Goal: Use online tool/utility: Use online tool/utility

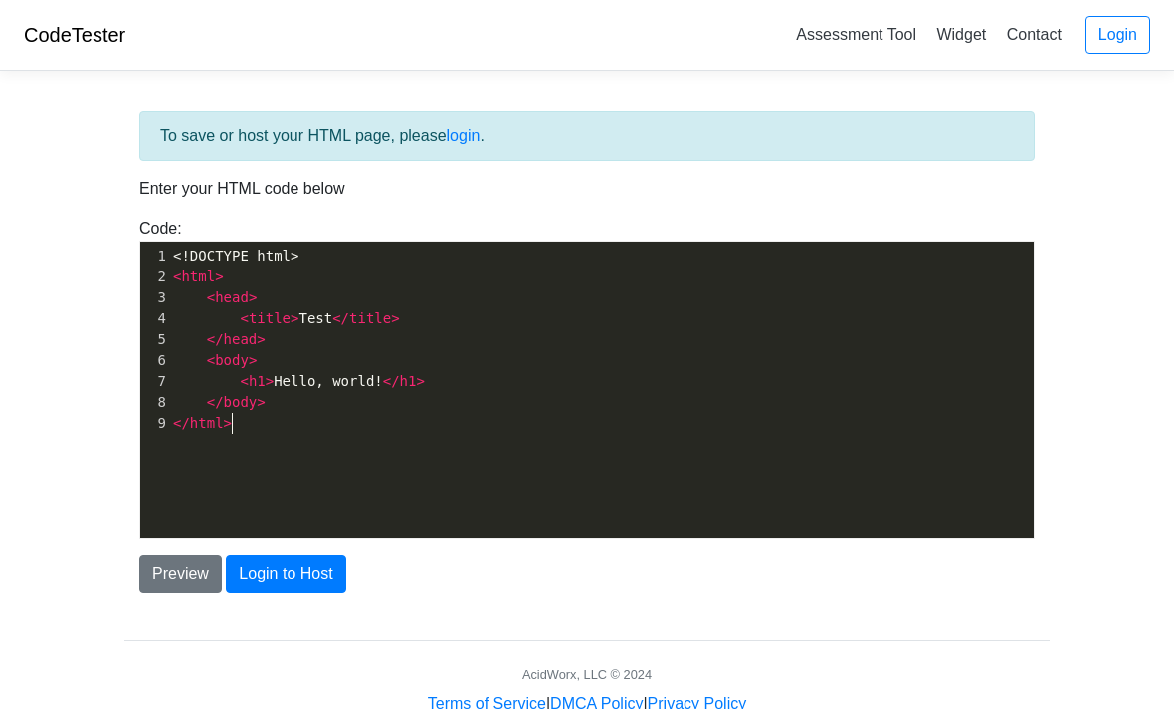
scroll to position [2, 0]
type textarea "<!DOCTYPE html> <html> <head> <title>Test</title> </head> <body> <h1>Hello, wor…"
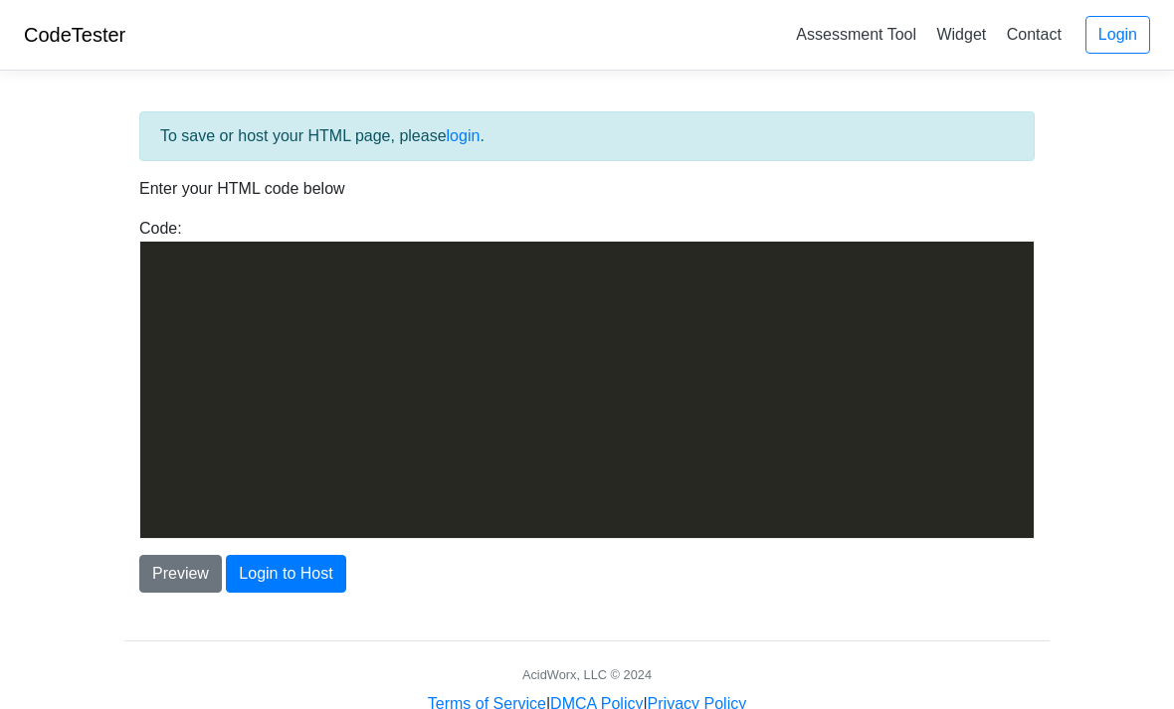
scroll to position [3701, 0]
click at [143, 634] on div "To save or host your HTML page, please login . Enter your HTML code below Code:…" at bounding box center [586, 402] width 955 height 630
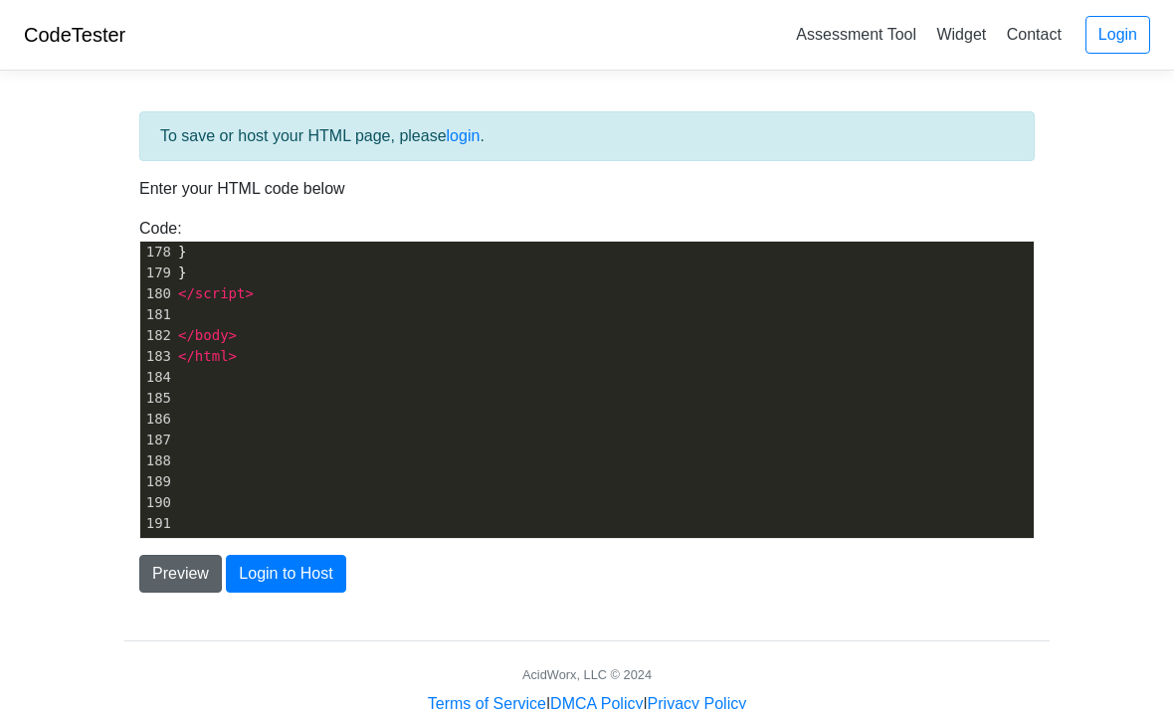
click at [167, 569] on button "Preview" at bounding box center [180, 574] width 83 height 38
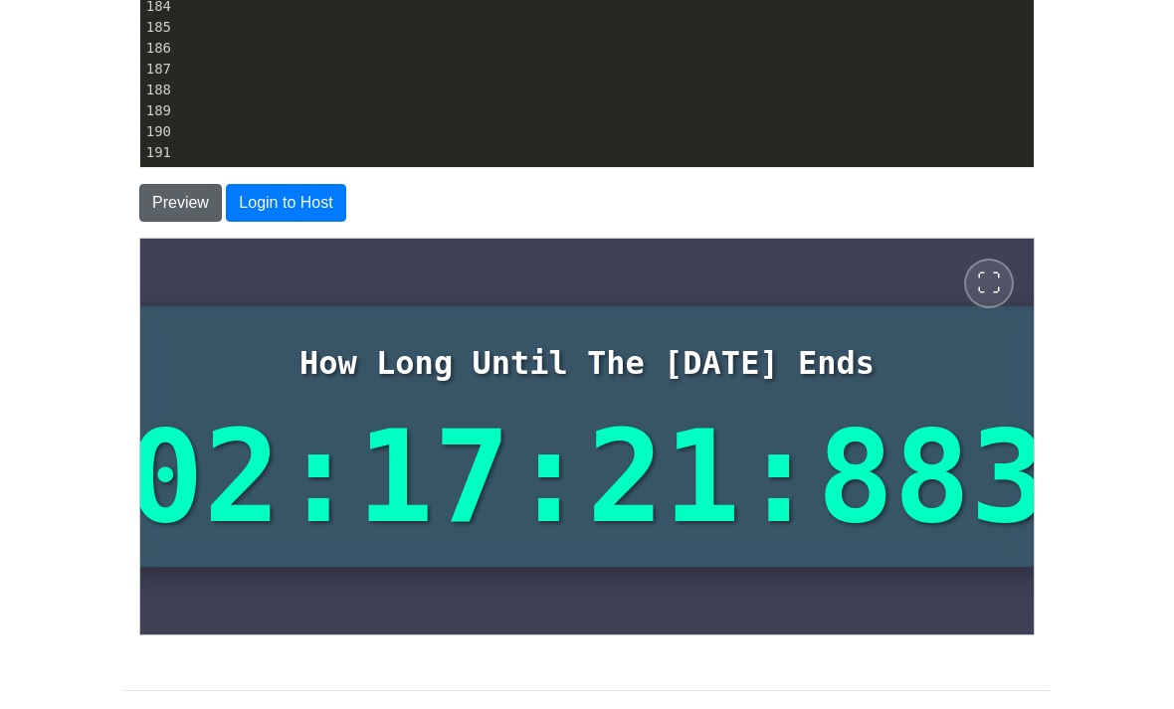
scroll to position [385, 0]
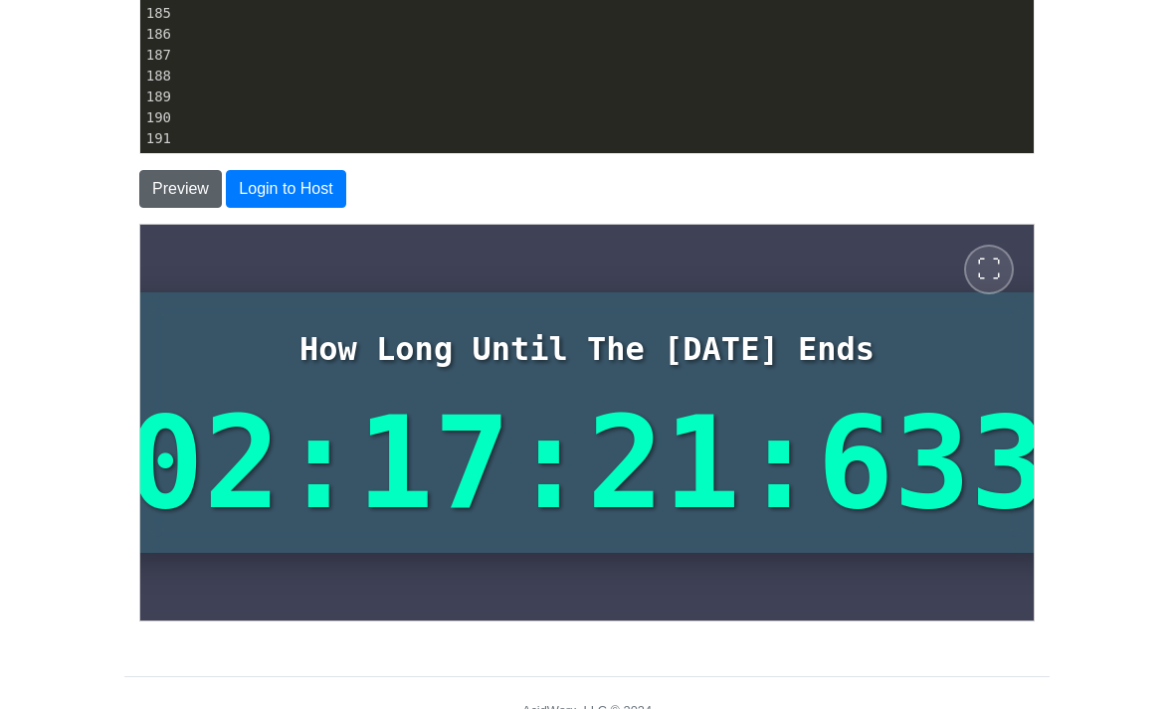
click at [989, 277] on span "⛶" at bounding box center [988, 269] width 24 height 24
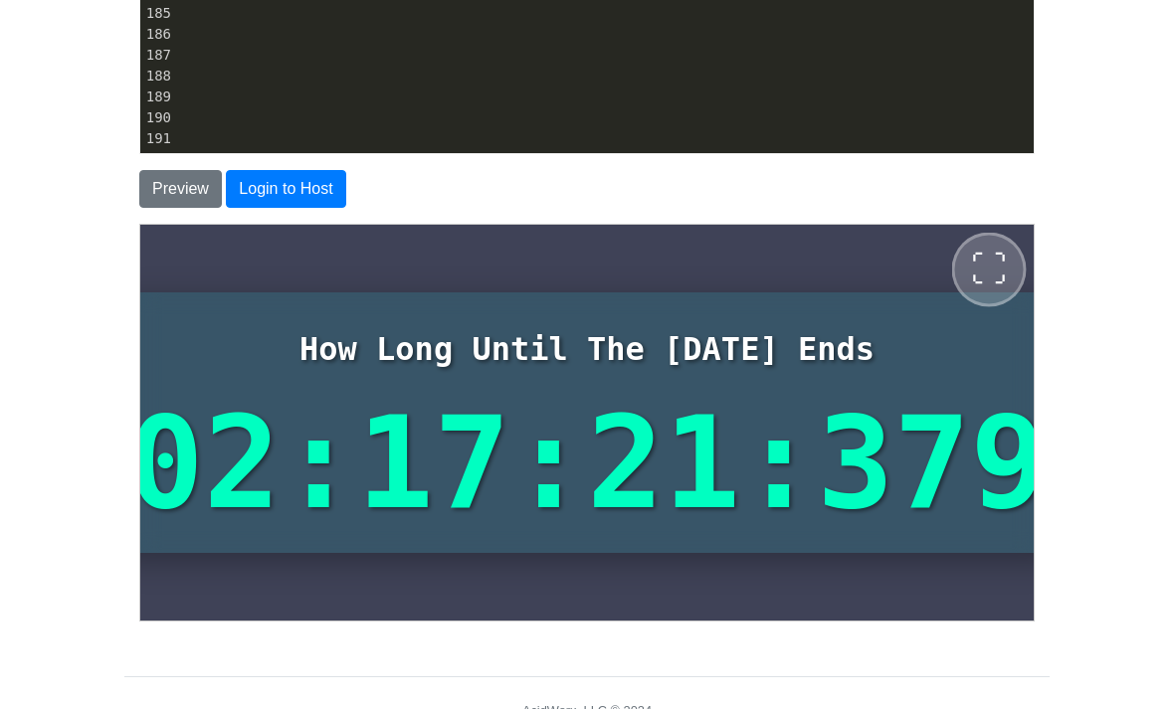
scroll to position [0, 0]
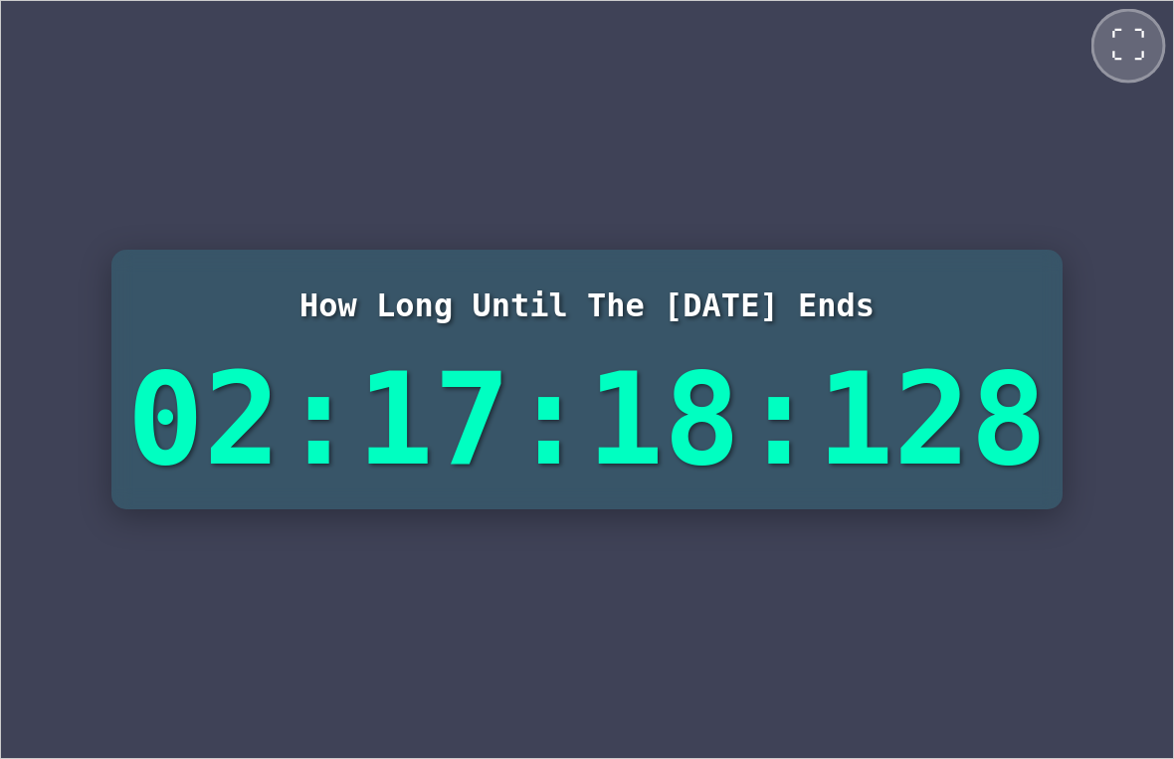
click at [1107, 56] on button "⛶" at bounding box center [1127, 45] width 75 height 75
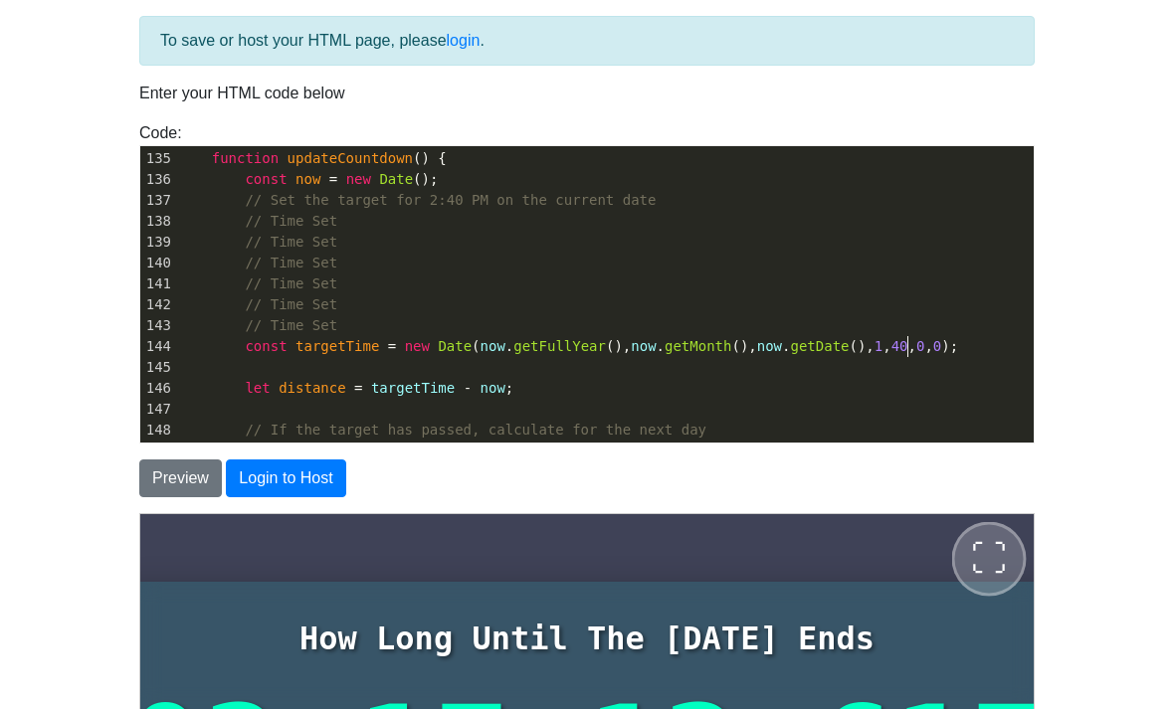
type textarea "12"
type textarea "55"
click at [167, 496] on button "Preview" at bounding box center [180, 479] width 83 height 38
click at [62, 534] on body "CodeTester Assessment Tool Widget Contact Login To save or host your HTML page,…" at bounding box center [587, 473] width 1174 height 1137
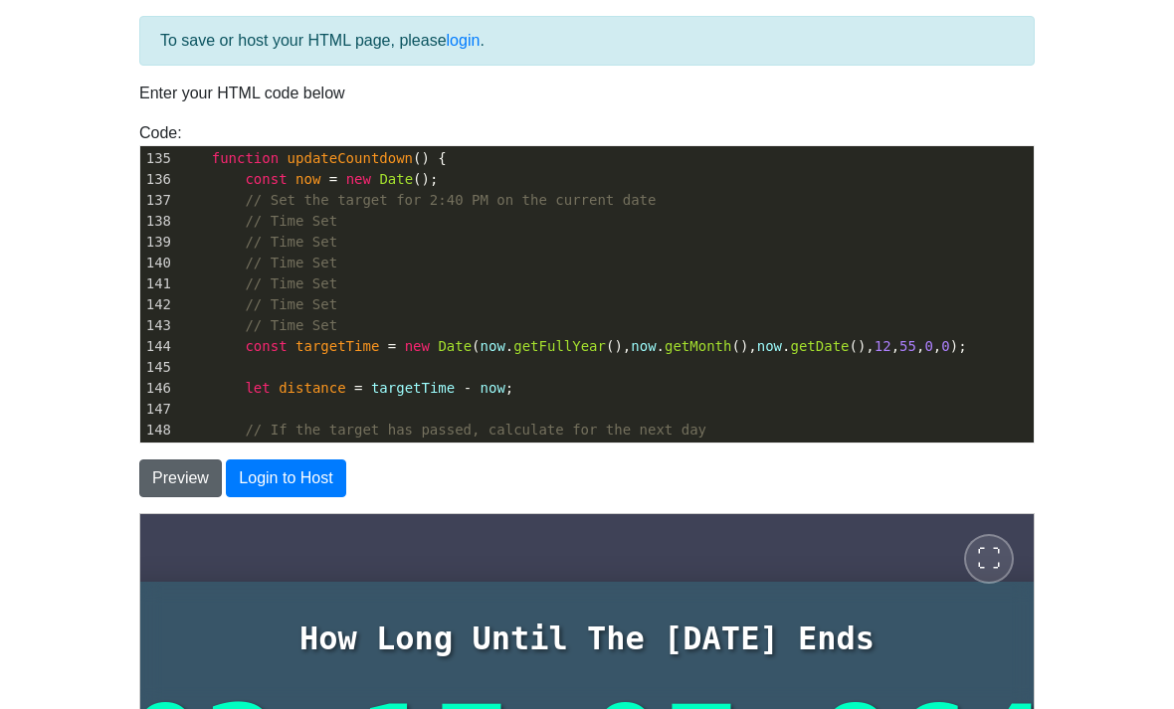
click at [175, 460] on button "Preview" at bounding box center [180, 479] width 83 height 38
click at [178, 487] on button "Preview" at bounding box center [180, 479] width 83 height 38
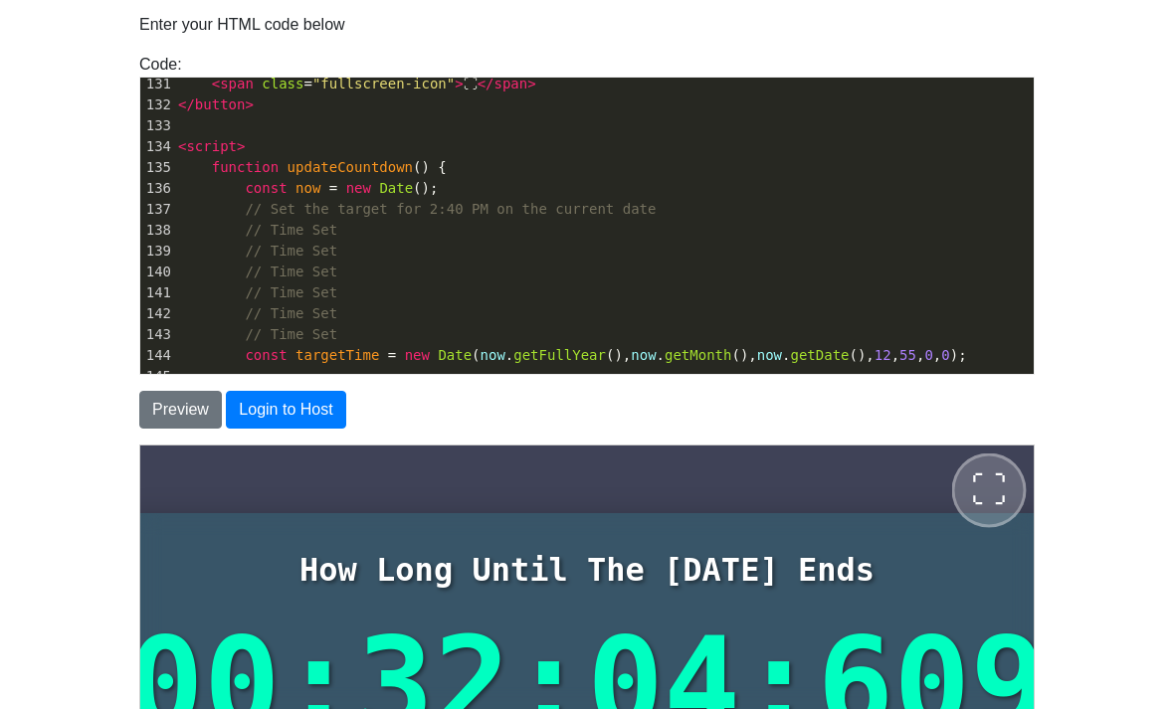
click at [995, 486] on span "⛶" at bounding box center [988, 489] width 36 height 36
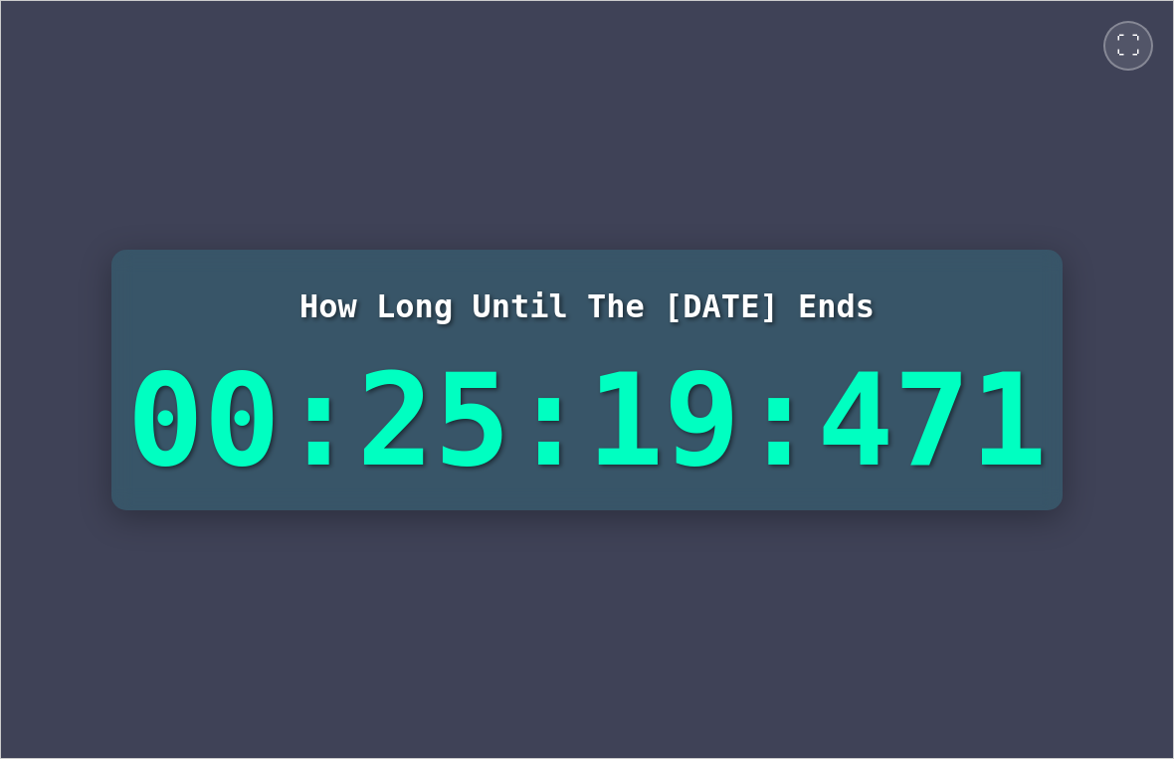
drag, startPoint x: 855, startPoint y: 42, endPoint x: 1065, endPoint y: 759, distance: 747.2
click at [1065, 708] on html "CodeTester Assessment Tool Widget Contact Login To save or host your HTML page,…" at bounding box center [587, 382] width 1174 height 764
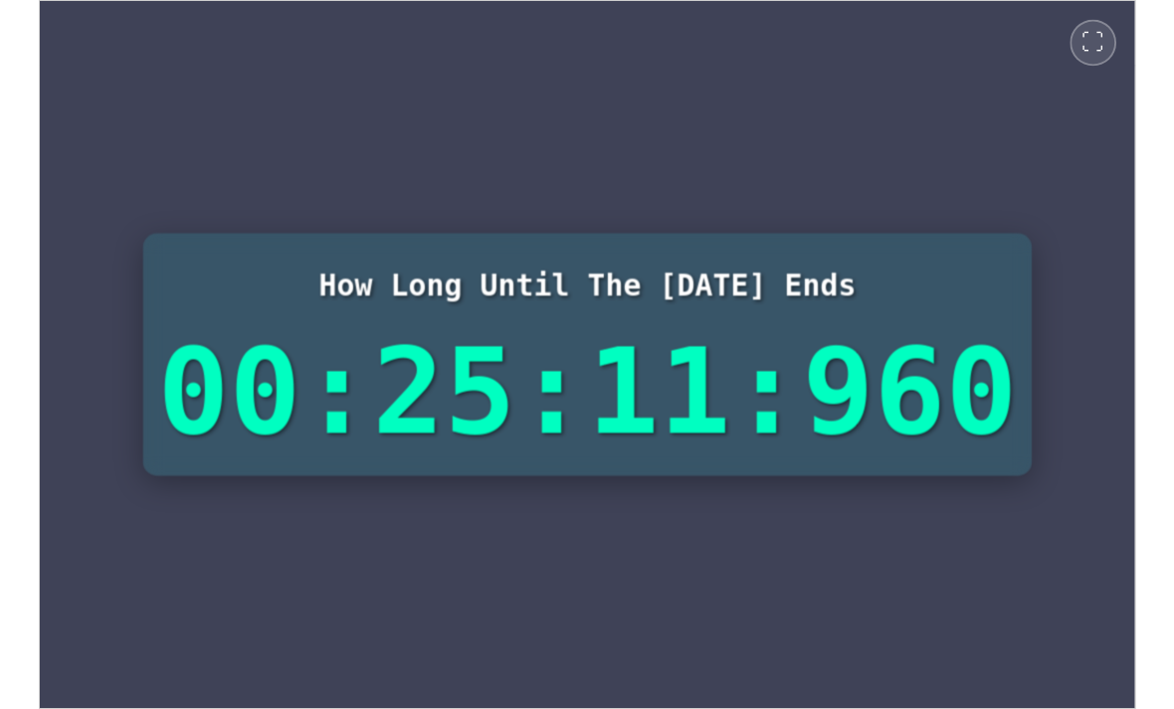
scroll to position [5, 0]
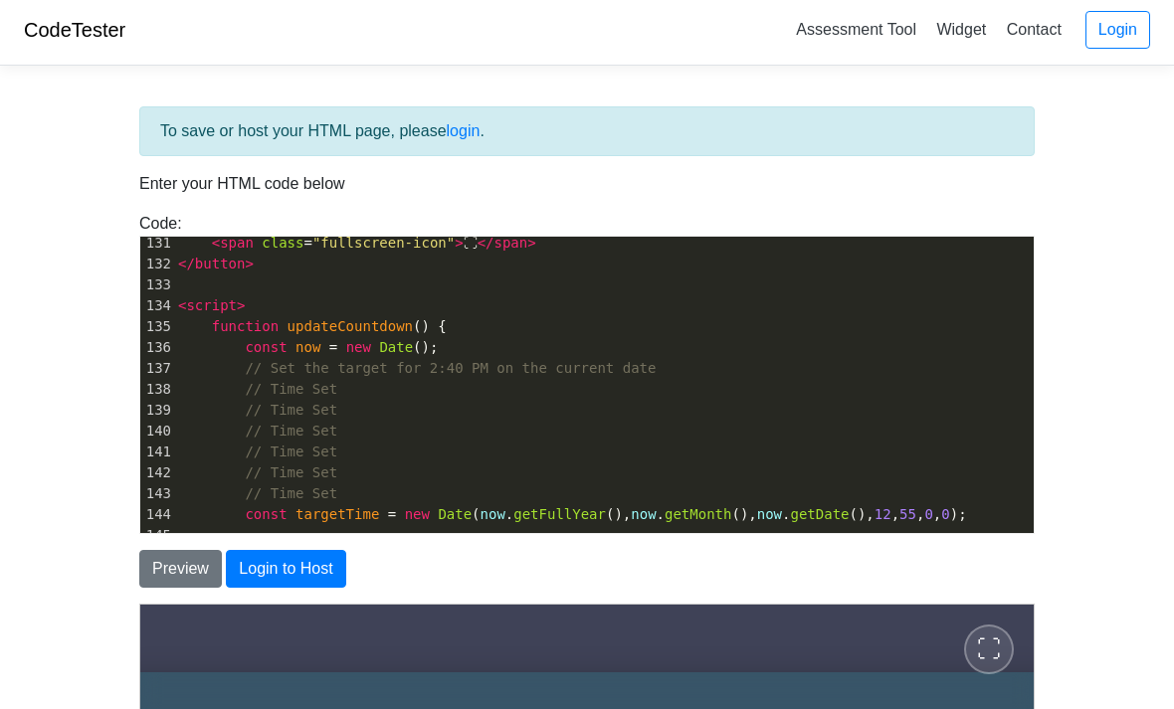
click at [993, 647] on span "⛶" at bounding box center [988, 649] width 24 height 24
click at [972, 645] on button "⛶" at bounding box center [988, 649] width 75 height 75
click at [985, 640] on span "⛶" at bounding box center [988, 649] width 36 height 36
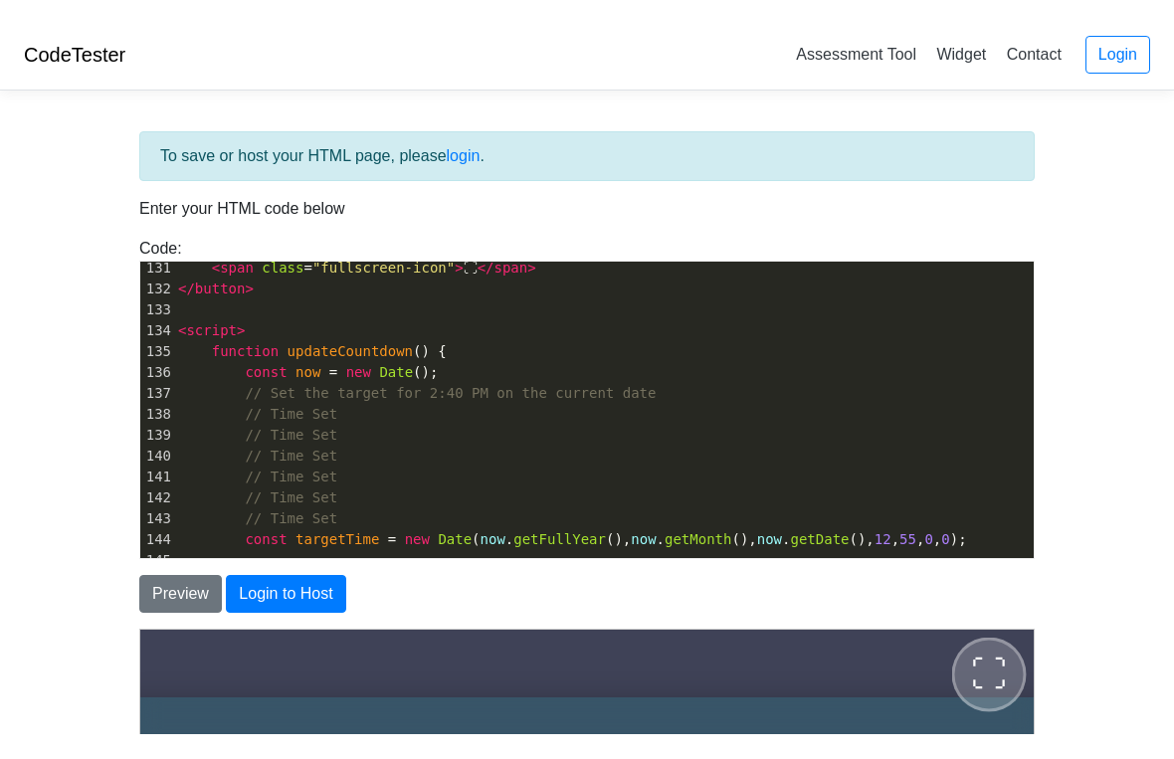
scroll to position [0, 0]
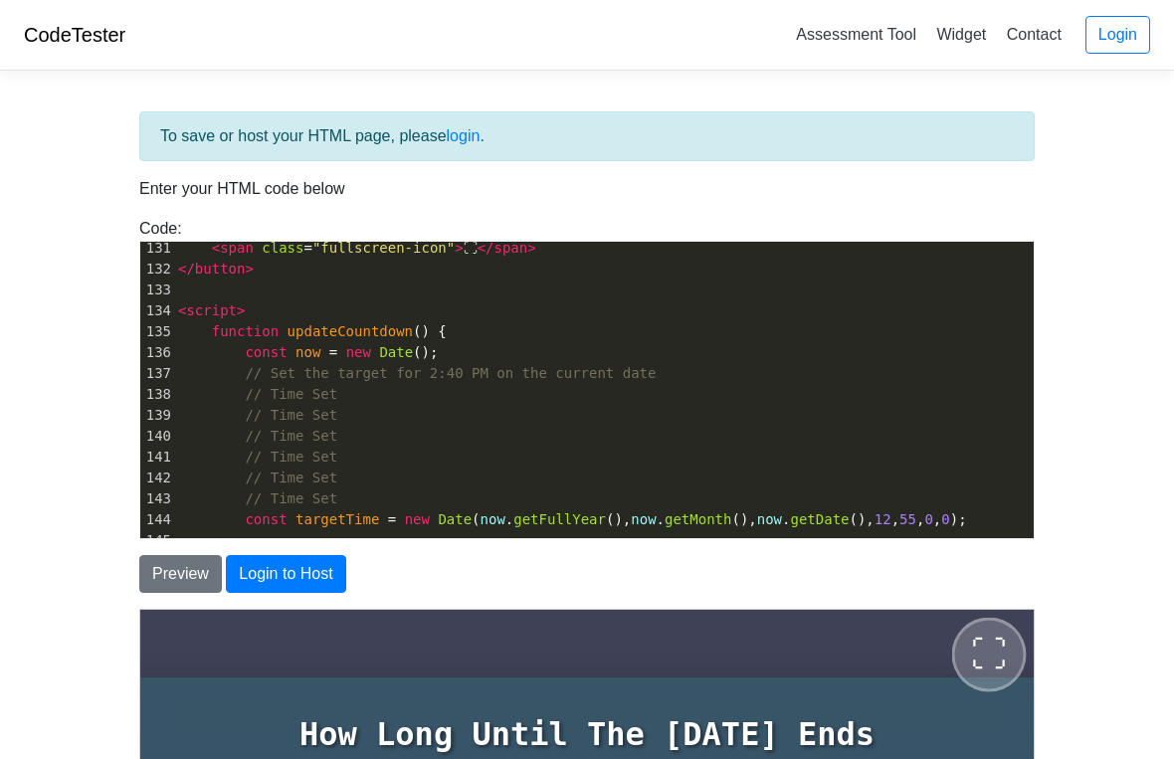
click at [1025, 630] on button "⛶" at bounding box center [988, 654] width 75 height 75
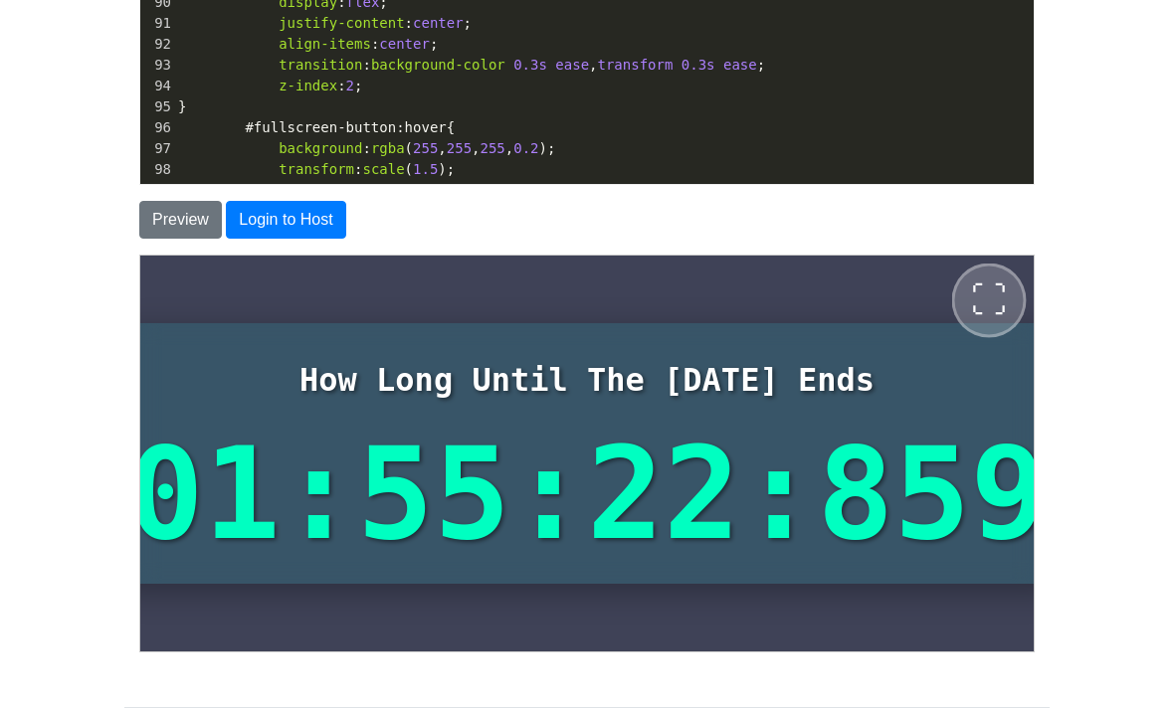
scroll to position [1636, 0]
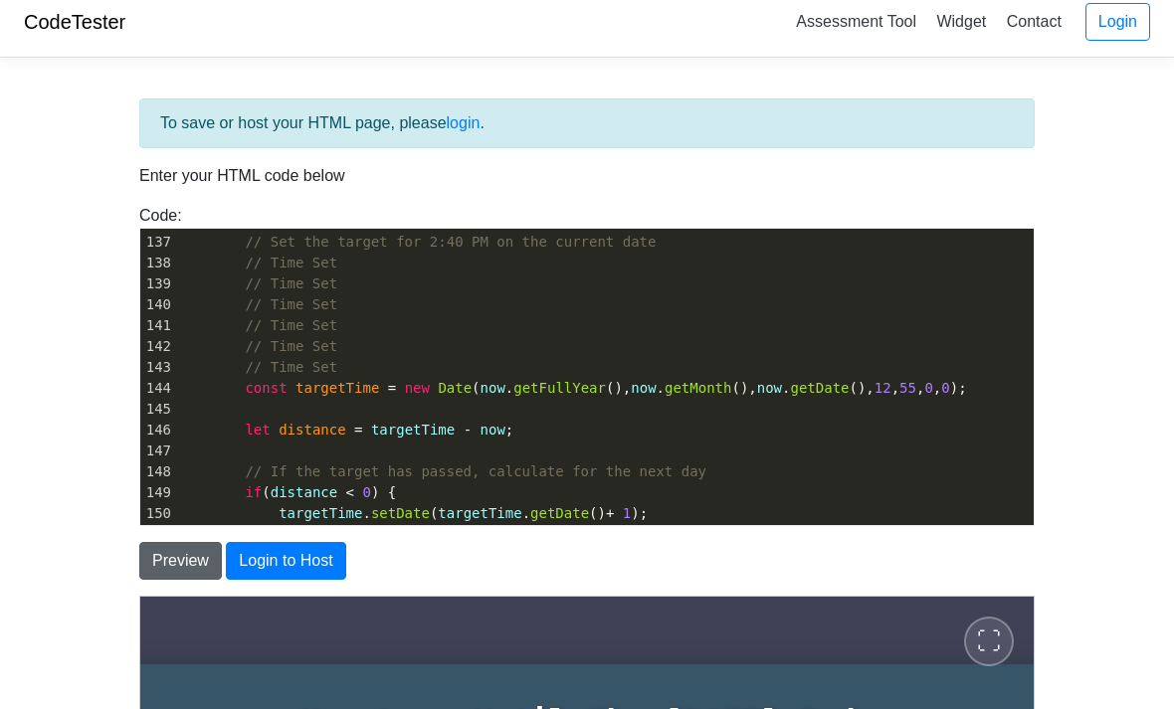
click at [157, 568] on button "Preview" at bounding box center [180, 561] width 83 height 38
